Goal: Information Seeking & Learning: Learn about a topic

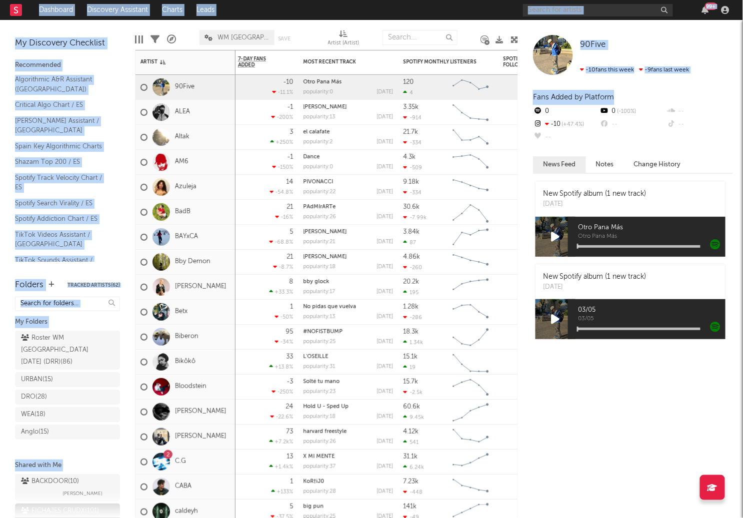
drag, startPoint x: 740, startPoint y: 91, endPoint x: 775, endPoint y: 92, distance: 35.5
click at [743, 92] on html "Dashboard Discovery Assistant Charts Leads 99 + Notifications Settings Mark all…" at bounding box center [371, 259] width 743 height 518
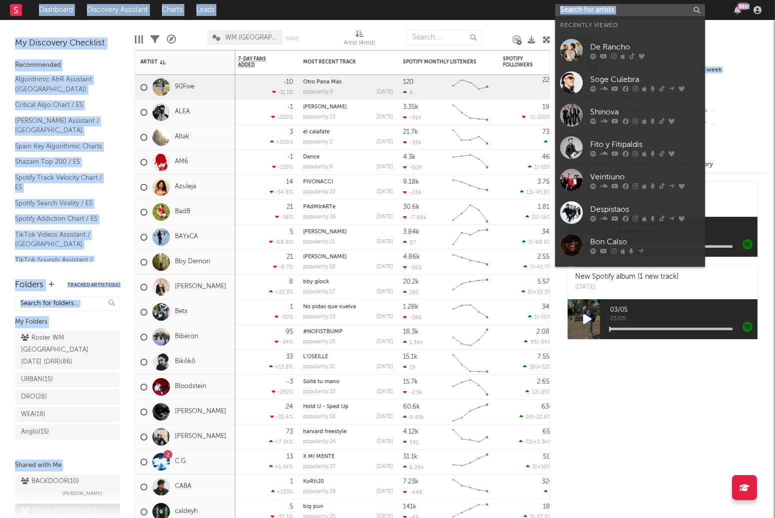
click at [659, 10] on input "text" at bounding box center [630, 10] width 150 height 12
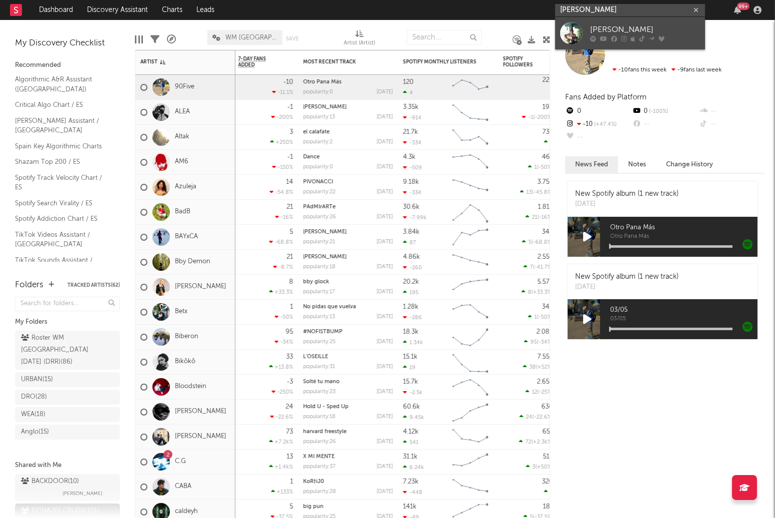
type input "[PERSON_NAME]"
click at [650, 25] on div "[PERSON_NAME]" at bounding box center [645, 30] width 110 height 12
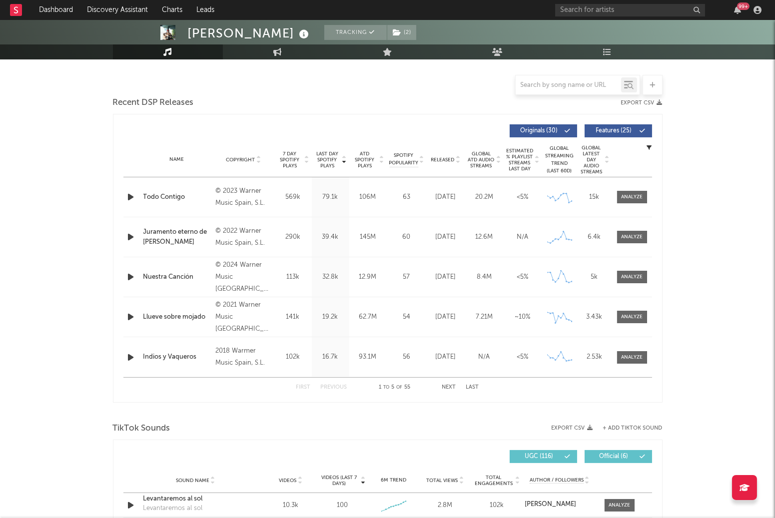
select select "6m"
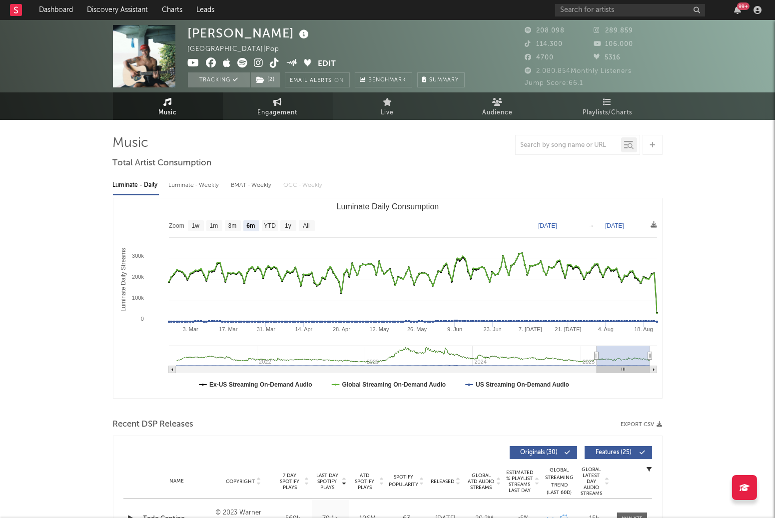
click at [283, 104] on link "Engagement" at bounding box center [278, 105] width 110 height 27
select select "1w"
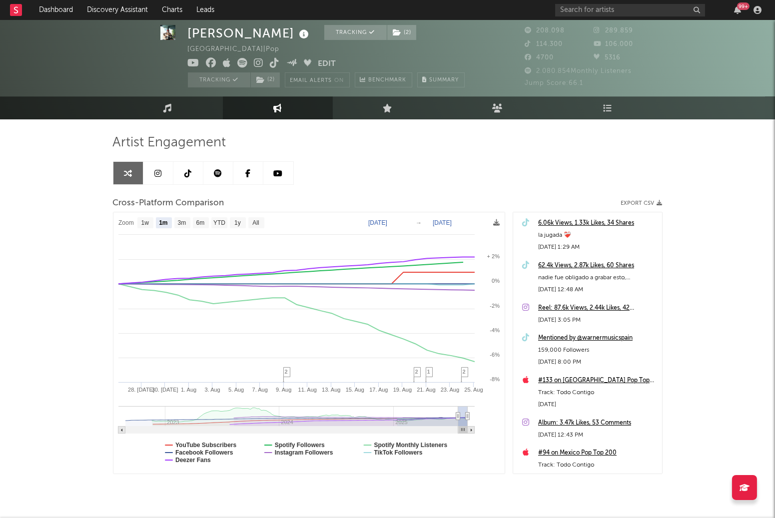
scroll to position [15, 0]
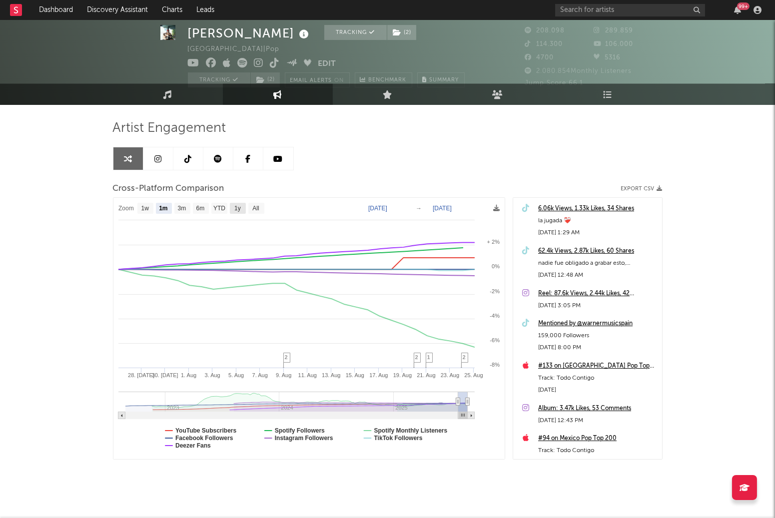
click at [235, 207] on text "1y" at bounding box center [237, 208] width 6 height 7
select select "1y"
type input "[DATE]"
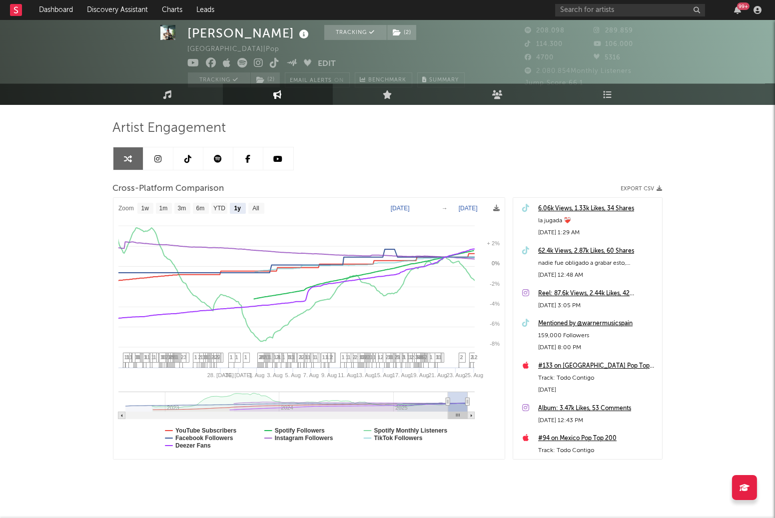
select select "1y"
